Goal: Task Accomplishment & Management: Manage account settings

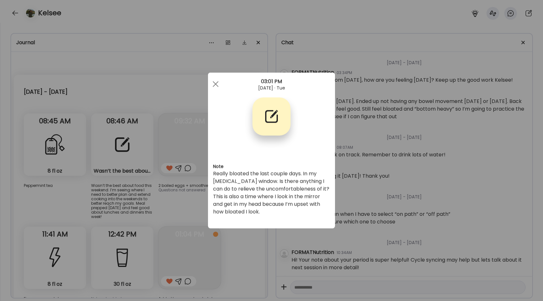
scroll to position [606, 0]
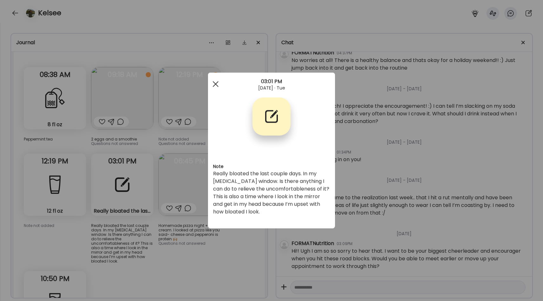
click at [216, 85] on div at bounding box center [215, 84] width 13 height 13
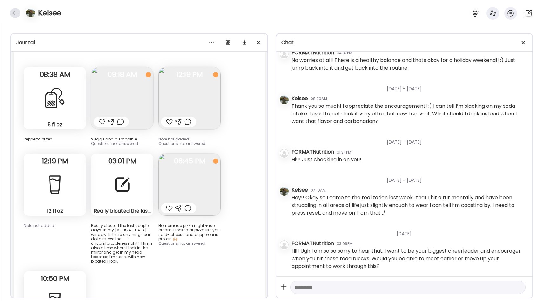
click at [19, 12] on div at bounding box center [15, 13] width 10 height 10
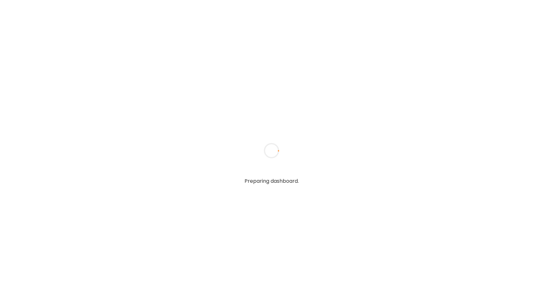
type input "**********"
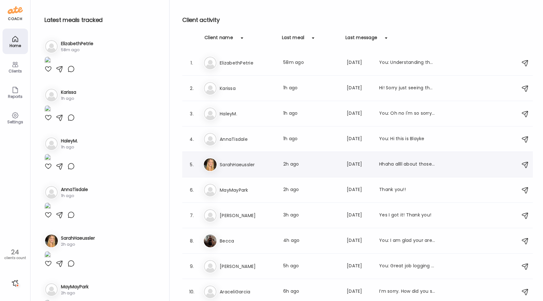
click at [244, 165] on h3 "SarahHaeussler" at bounding box center [248, 165] width 56 height 8
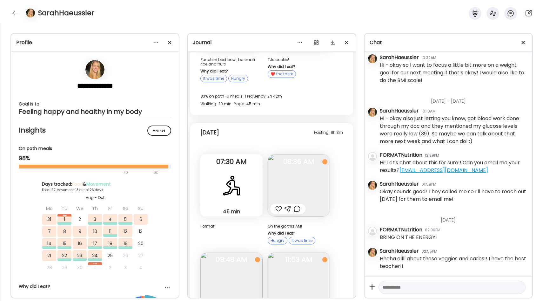
scroll to position [10188, 0]
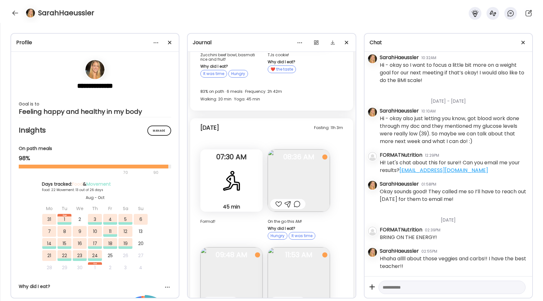
click at [297, 247] on img at bounding box center [299, 278] width 62 height 62
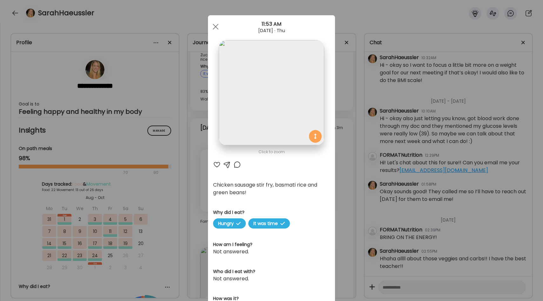
click at [348, 148] on div "Ate Coach Dashboard Wahoo! It’s official Take a moment to set up your Coach Pro…" at bounding box center [271, 150] width 543 height 301
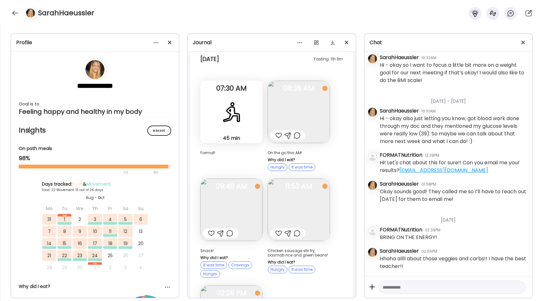
scroll to position [10287, 0]
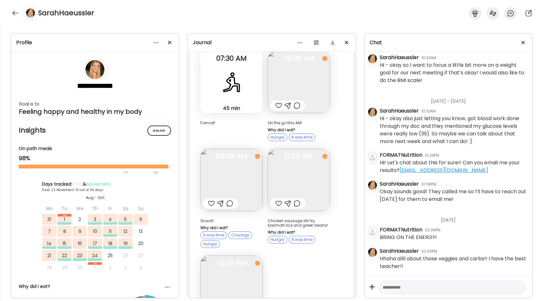
click at [250, 255] on img at bounding box center [231, 286] width 62 height 62
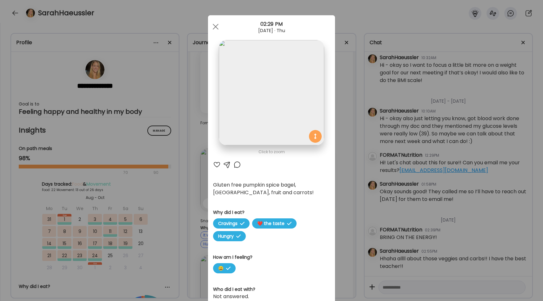
click at [354, 140] on div "Ate Coach Dashboard Wahoo! It’s official Take a moment to set up your Coach Pro…" at bounding box center [271, 150] width 543 height 301
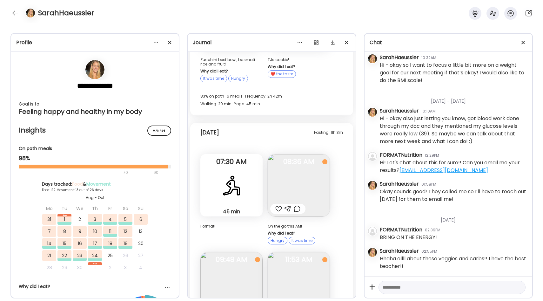
scroll to position [10176, 0]
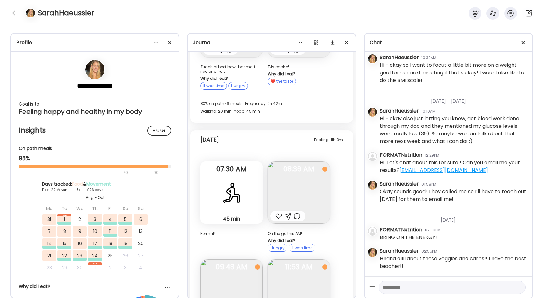
click at [313, 161] on img at bounding box center [299, 192] width 62 height 62
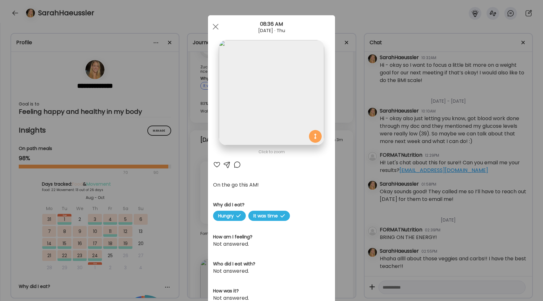
click at [350, 112] on div "Ate Coach Dashboard Wahoo! It’s official Take a moment to set up your Coach Pro…" at bounding box center [271, 150] width 543 height 301
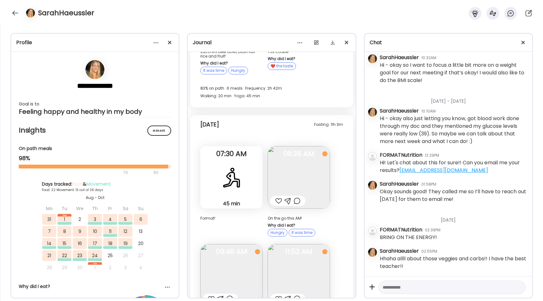
scroll to position [10194, 0]
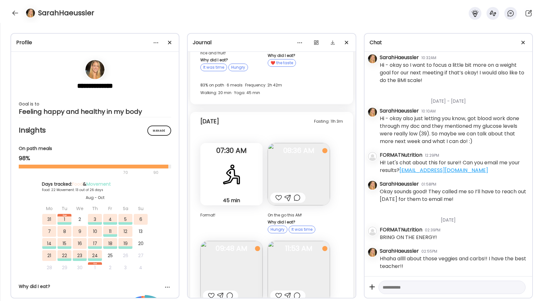
click at [301, 143] on img at bounding box center [299, 174] width 62 height 62
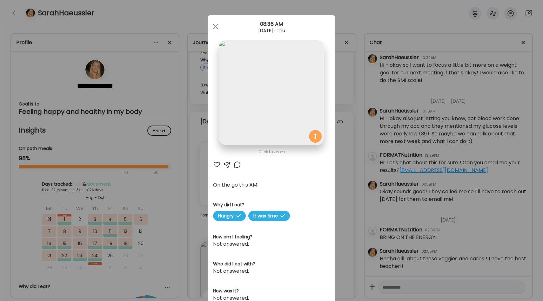
click at [346, 95] on div "Ate Coach Dashboard Wahoo! It’s official Take a moment to set up your Coach Pro…" at bounding box center [271, 150] width 543 height 301
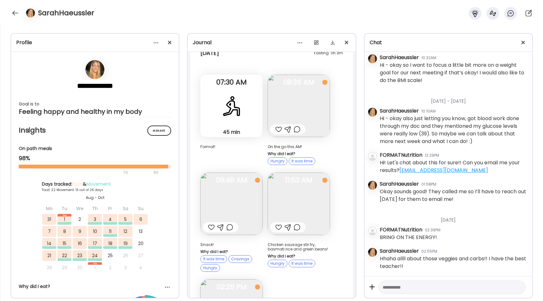
scroll to position [10318, 0]
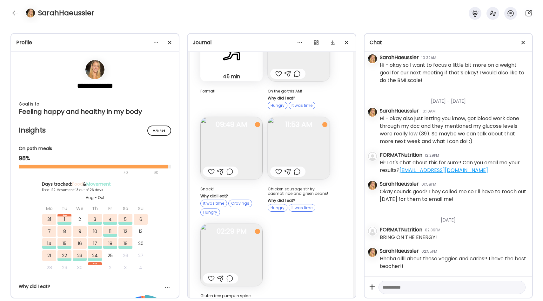
click at [247, 224] on img at bounding box center [231, 255] width 62 height 62
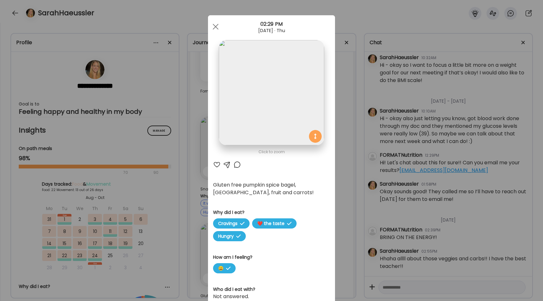
click at [354, 164] on div "Ate Coach Dashboard Wahoo! It’s official Take a moment to set up your Coach Pro…" at bounding box center [271, 150] width 543 height 301
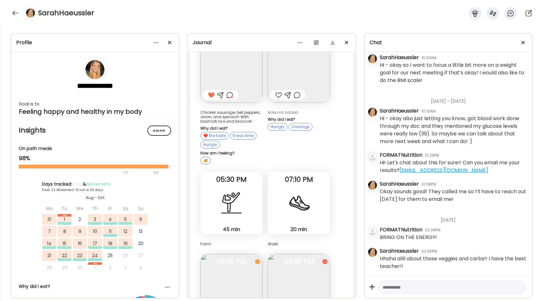
scroll to position [9909, 0]
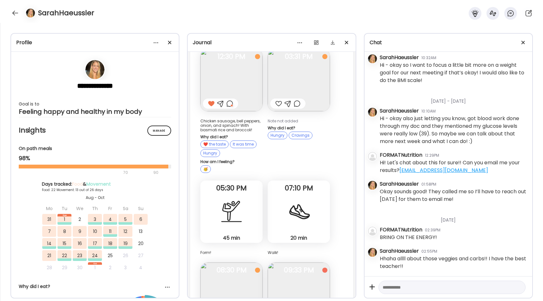
click at [238, 262] on img at bounding box center [231, 293] width 62 height 62
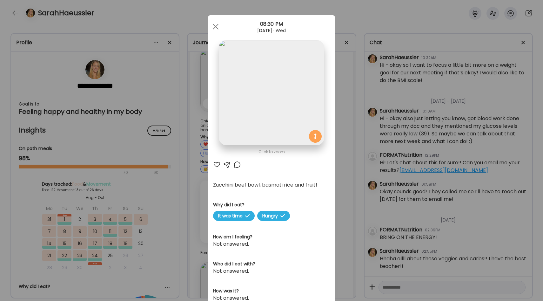
click at [346, 174] on div "Ate Coach Dashboard Wahoo! It’s official Take a moment to set up your Coach Pro…" at bounding box center [271, 150] width 543 height 301
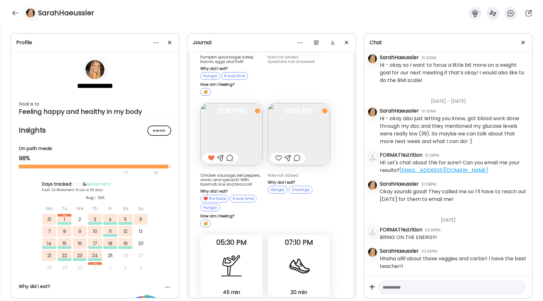
scroll to position [9886, 0]
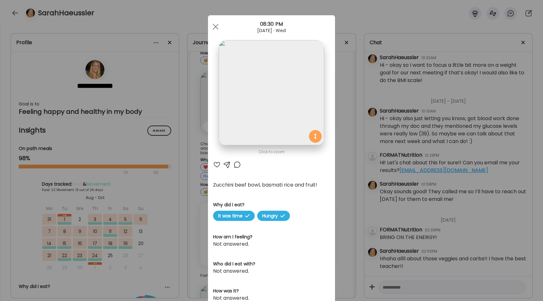
click at [291, 95] on img at bounding box center [271, 92] width 105 height 105
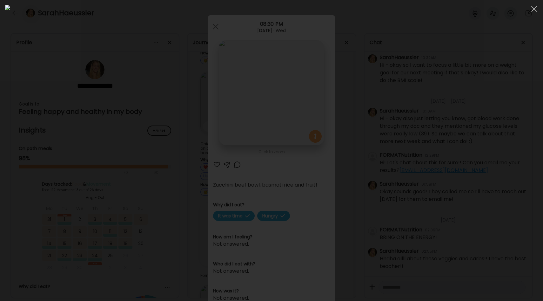
click at [472, 80] on div at bounding box center [271, 150] width 533 height 291
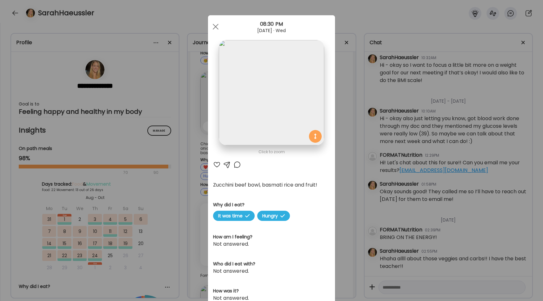
click at [332, 45] on section at bounding box center [271, 99] width 127 height 119
click at [346, 66] on div "Ate Coach Dashboard Wahoo! It’s official Take a moment to set up your Coach Pro…" at bounding box center [271, 150] width 543 height 301
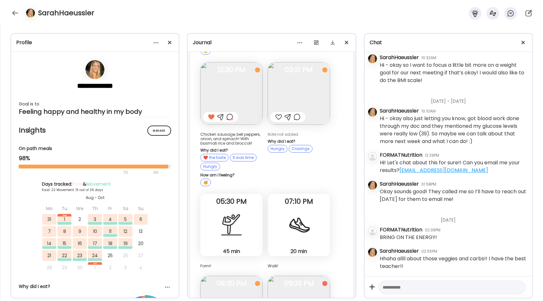
scroll to position [9883, 0]
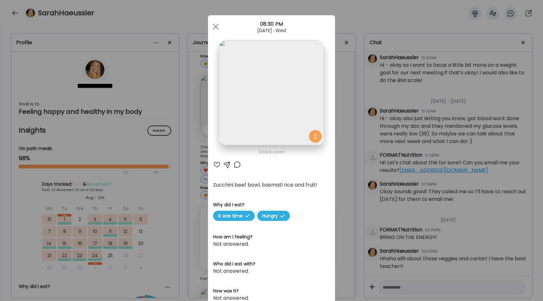
click at [288, 107] on img at bounding box center [271, 92] width 105 height 105
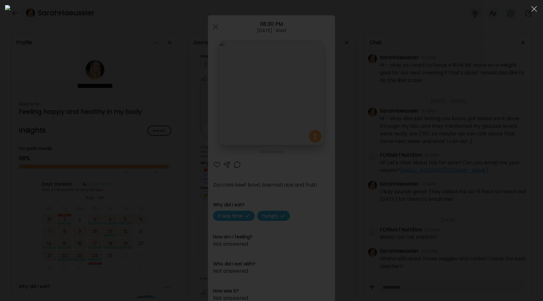
click at [481, 100] on div at bounding box center [271, 150] width 533 height 291
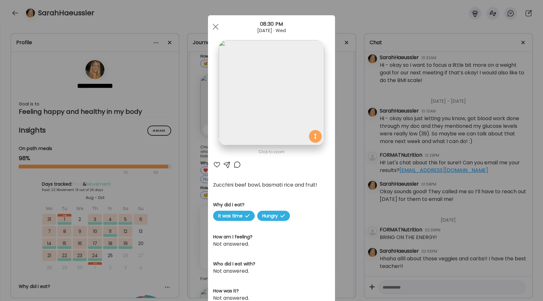
click at [345, 123] on div "Ate Coach Dashboard Wahoo! It’s official Take a moment to set up your Coach Pro…" at bounding box center [271, 150] width 543 height 301
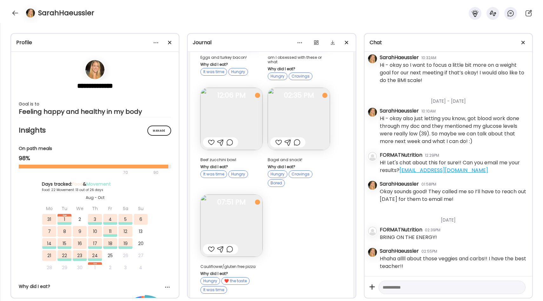
scroll to position [9473, 0]
click at [245, 89] on img at bounding box center [231, 120] width 62 height 62
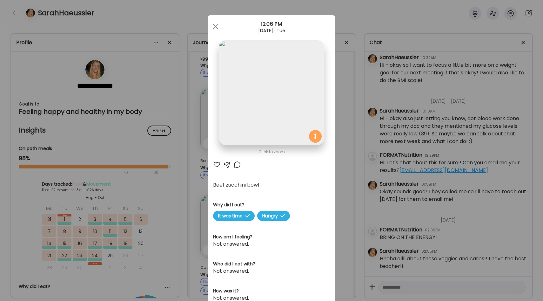
click at [266, 101] on img at bounding box center [271, 92] width 105 height 105
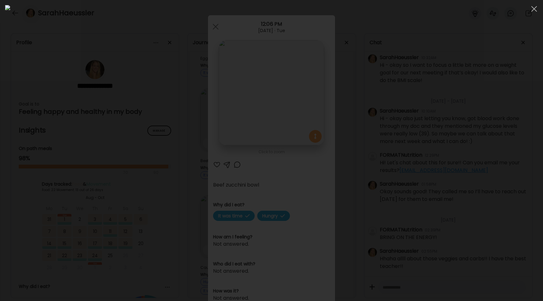
click at [453, 131] on div at bounding box center [271, 150] width 533 height 291
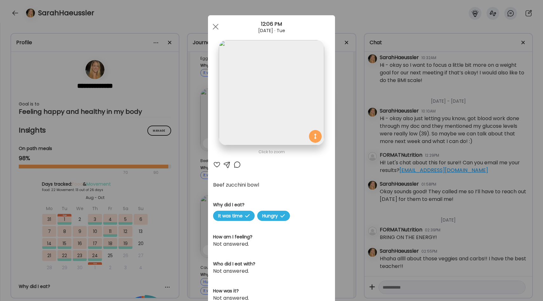
click at [349, 159] on div "Ate Coach Dashboard Wahoo! It’s official Take a moment to set up your Coach Pro…" at bounding box center [271, 150] width 543 height 301
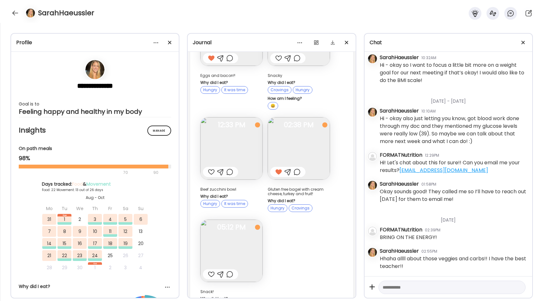
scroll to position [8996, 0]
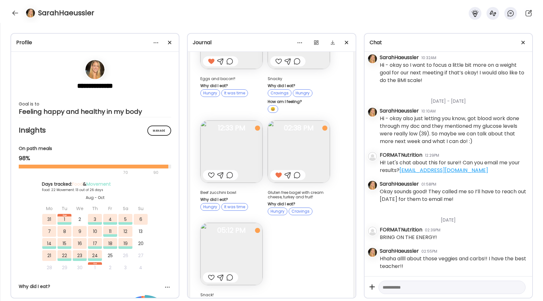
click at [247, 120] on img at bounding box center [231, 151] width 62 height 62
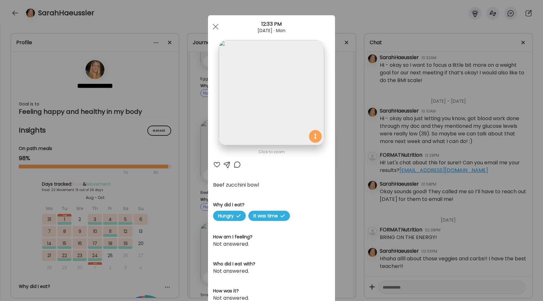
click at [278, 110] on img at bounding box center [271, 92] width 105 height 105
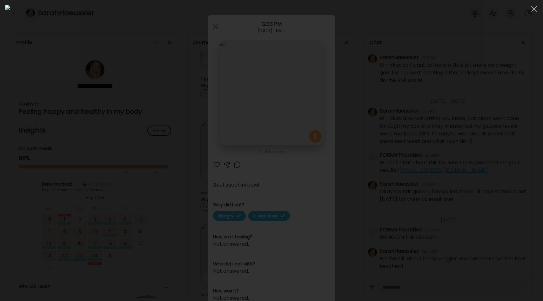
click at [102, 156] on div at bounding box center [271, 150] width 533 height 291
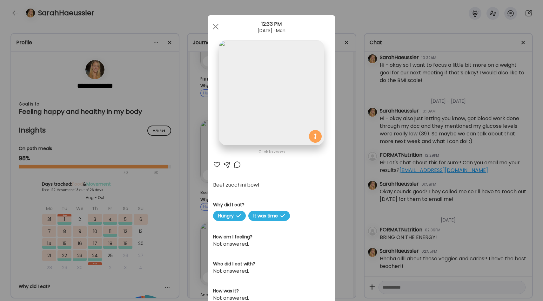
click at [182, 147] on div "Ate Coach Dashboard Wahoo! It’s official Take a moment to set up your Coach Pro…" at bounding box center [271, 150] width 543 height 301
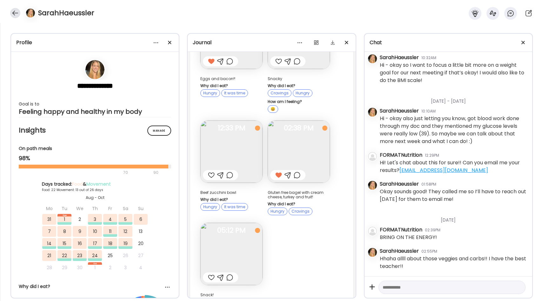
click at [18, 15] on div at bounding box center [15, 13] width 10 height 10
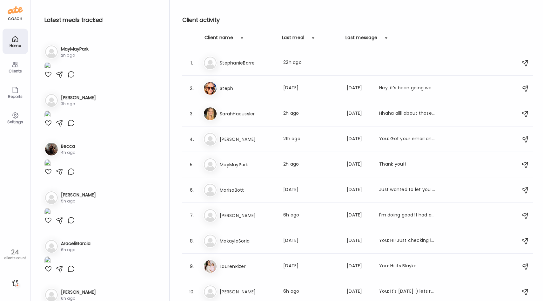
scroll to position [238, 0]
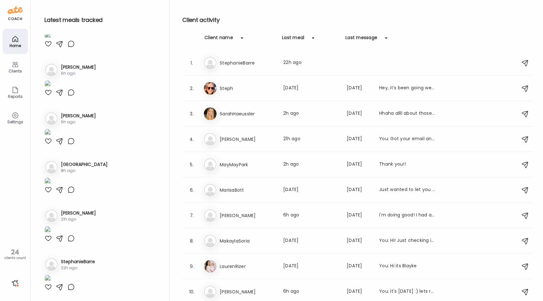
scroll to position [466, 0]
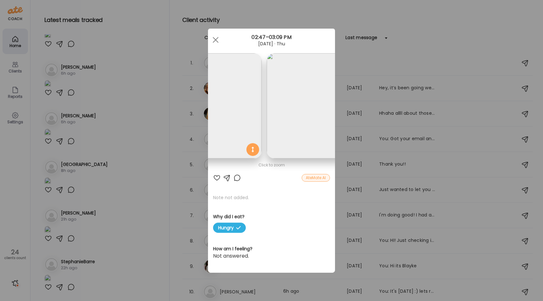
scroll to position [0, 0]
click at [216, 176] on div at bounding box center [217, 178] width 8 height 8
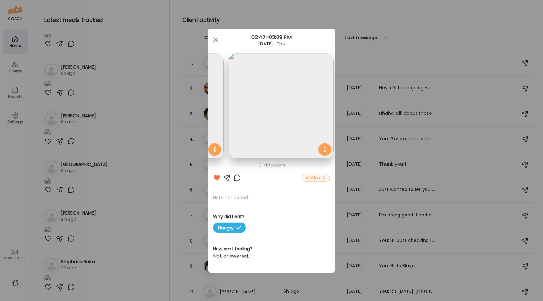
scroll to position [0, 104]
click at [129, 158] on div "Ate Coach Dashboard Wahoo! It’s official Take a moment to set up your Coach Pro…" at bounding box center [271, 150] width 543 height 301
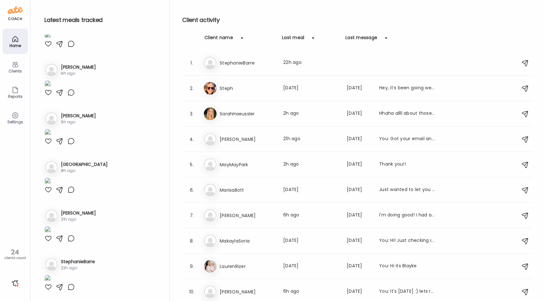
scroll to position [607, 0]
